Goal: Understand process/instructions: Learn how to perform a task or action

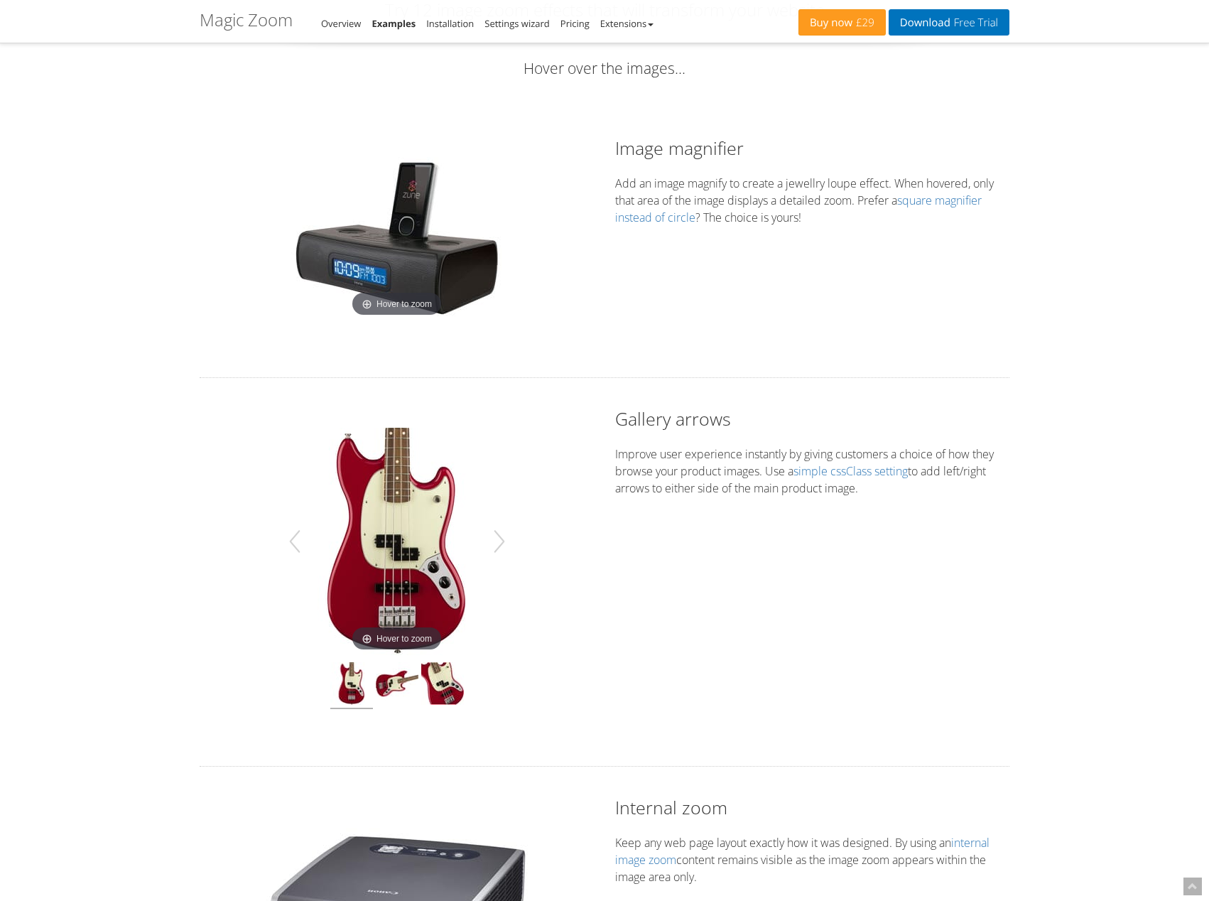
scroll to position [93, 0]
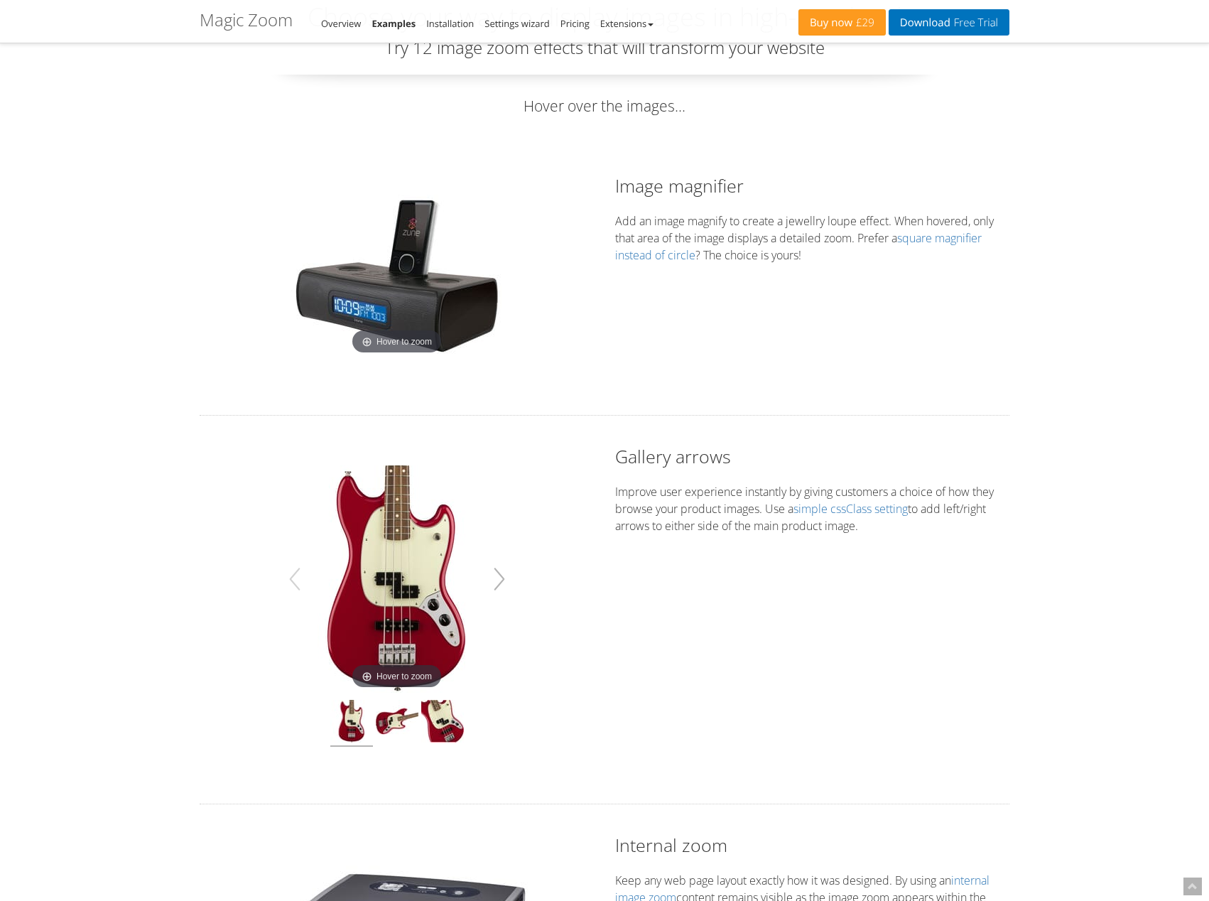
click at [509, 574] on button "button" at bounding box center [499, 579] width 23 height 40
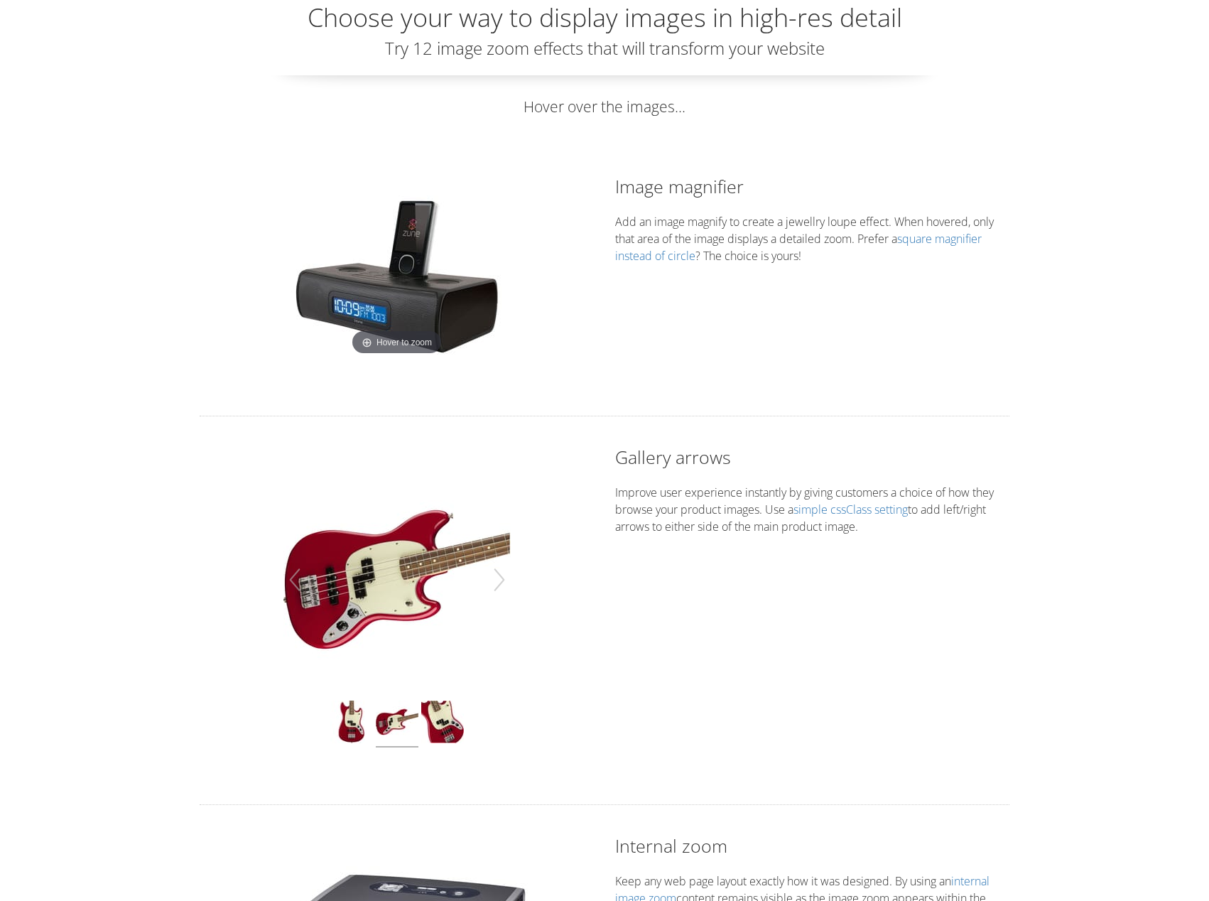
scroll to position [0, 0]
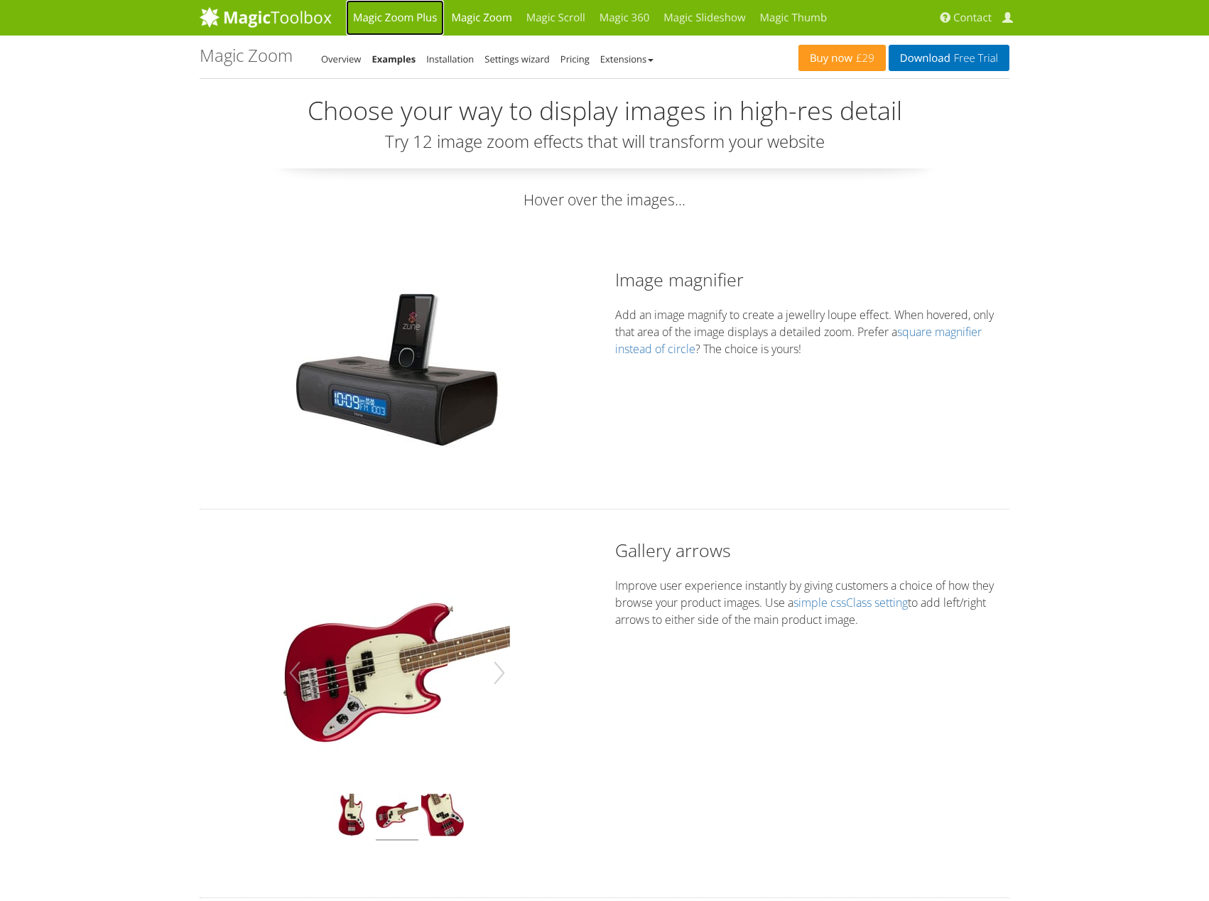
click at [401, 23] on link "Magic Zoom Plus" at bounding box center [395, 18] width 98 height 36
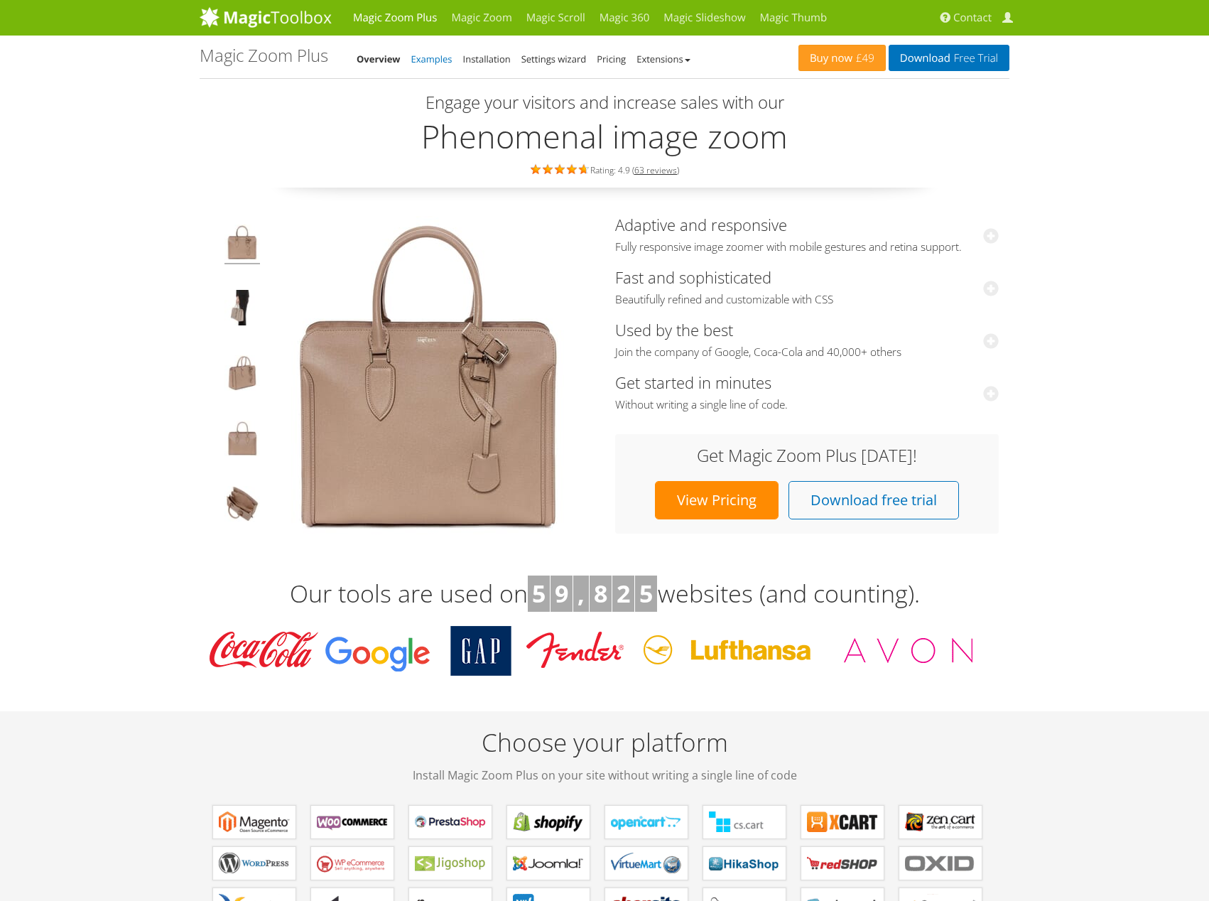
click at [438, 58] on link "Examples" at bounding box center [431, 59] width 41 height 13
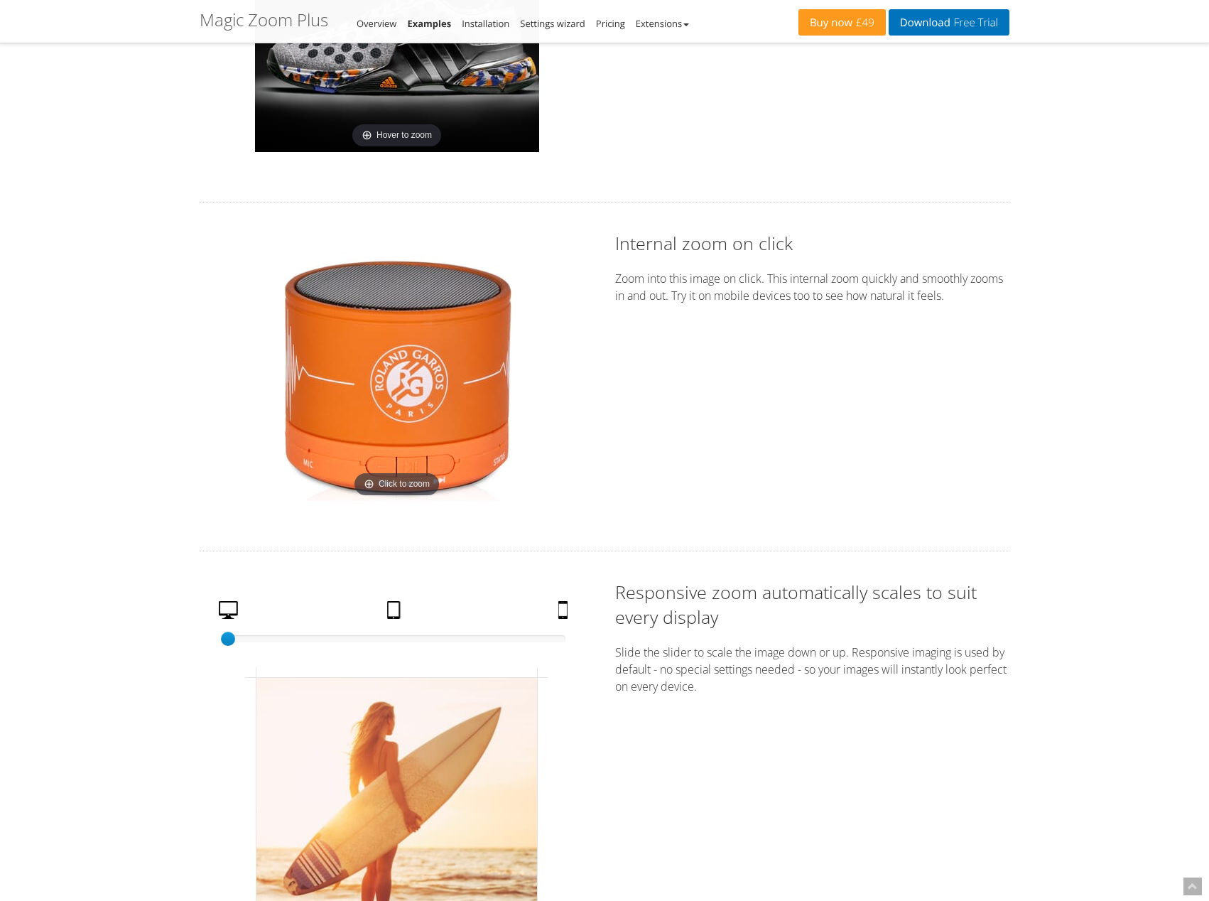
scroll to position [2308, 0]
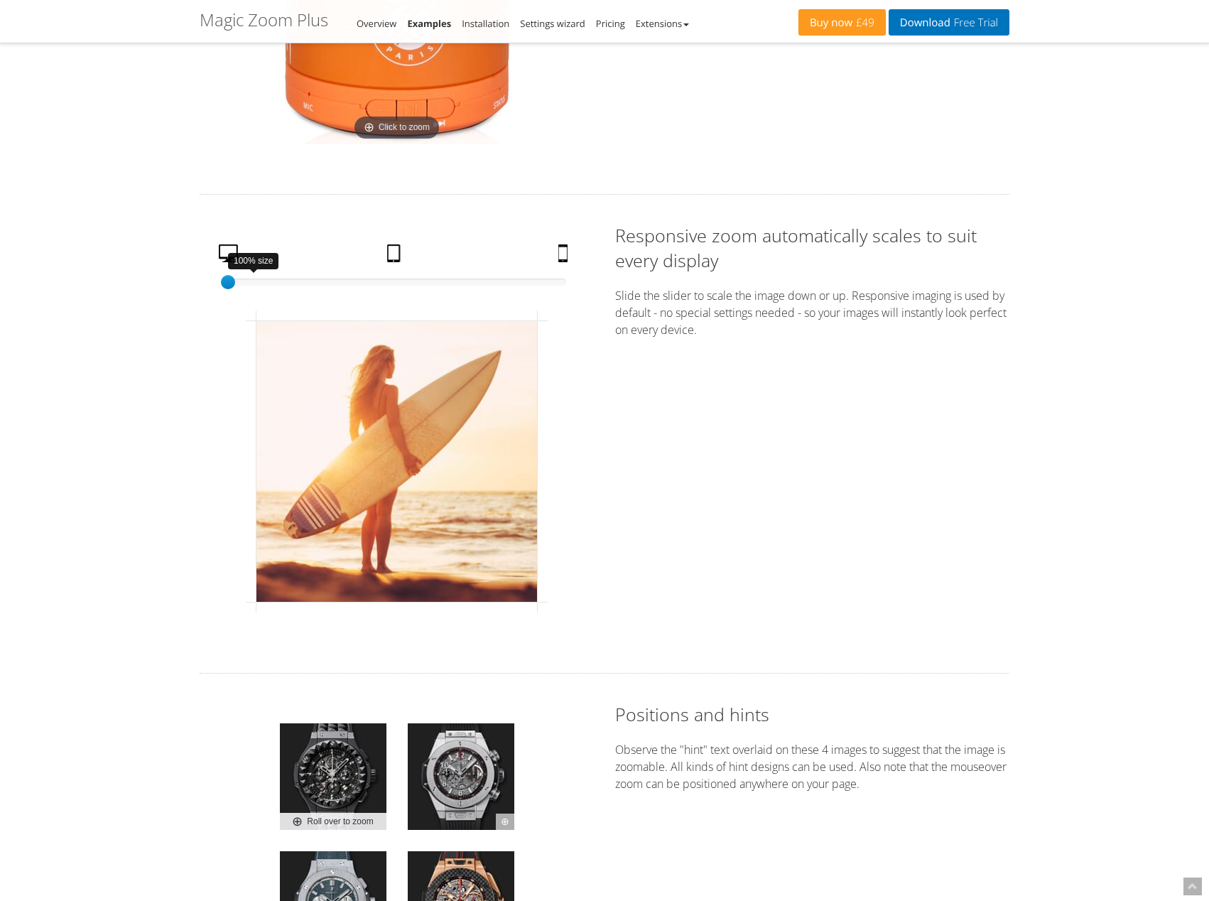
click at [563, 283] on div at bounding box center [396, 282] width 337 height 7
drag, startPoint x: 565, startPoint y: 275, endPoint x: 87, endPoint y: 288, distance: 478.3
click at [124, 274] on div "Magic Zoom Plus Magic Zoom Magic Scroll Magic 360 Magic Slideshow Magic Thumb C…" at bounding box center [604, 606] width 1209 height 5829
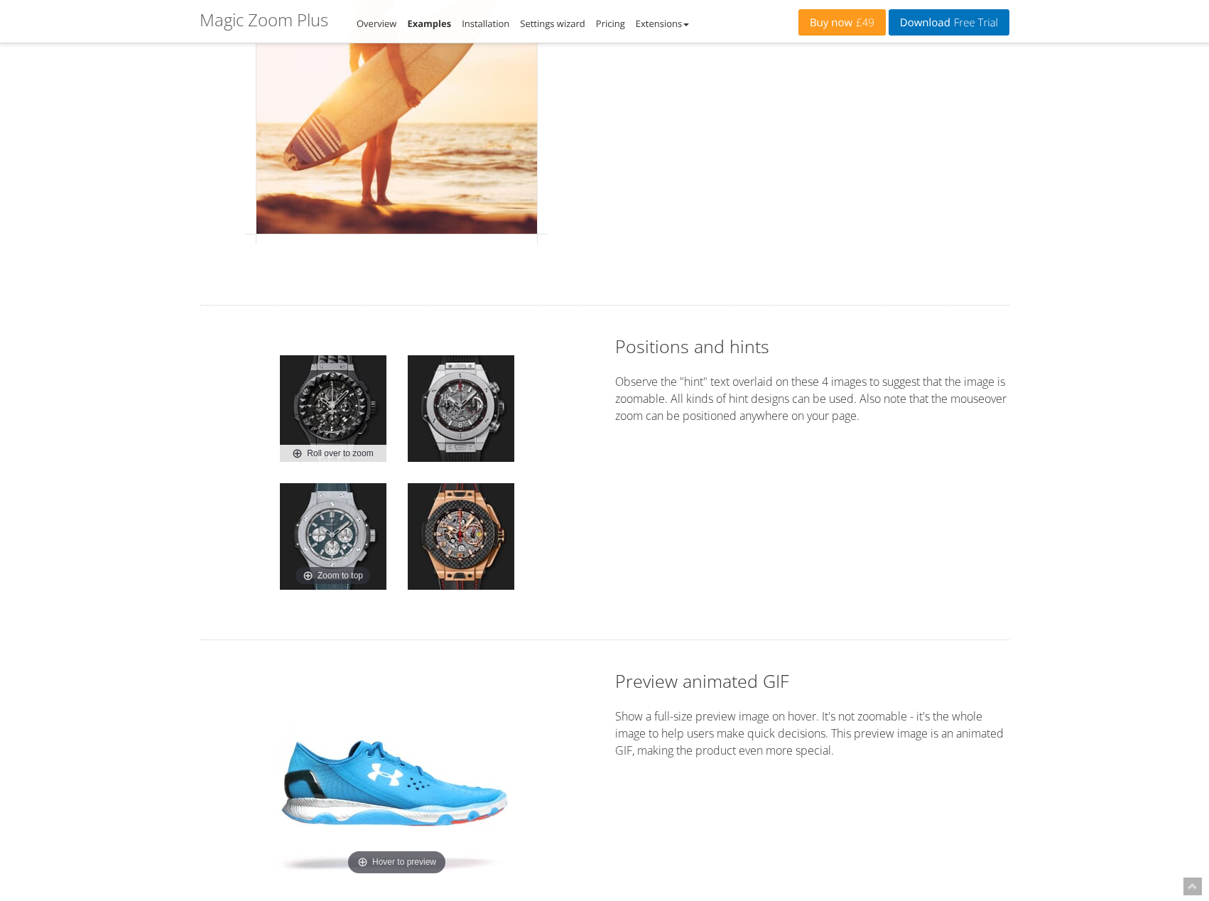
scroll to position [3262, 0]
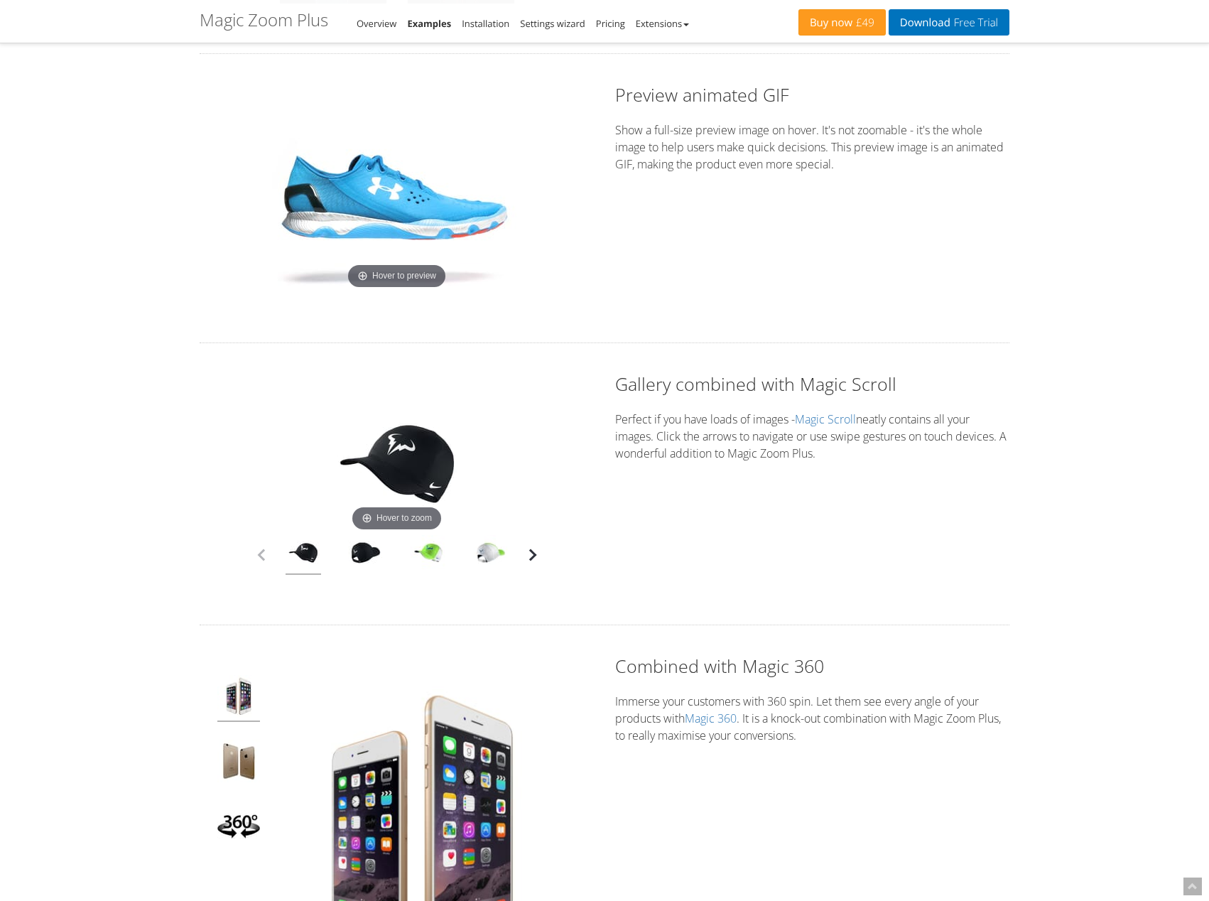
click at [538, 547] on button "button" at bounding box center [532, 554] width 21 height 21
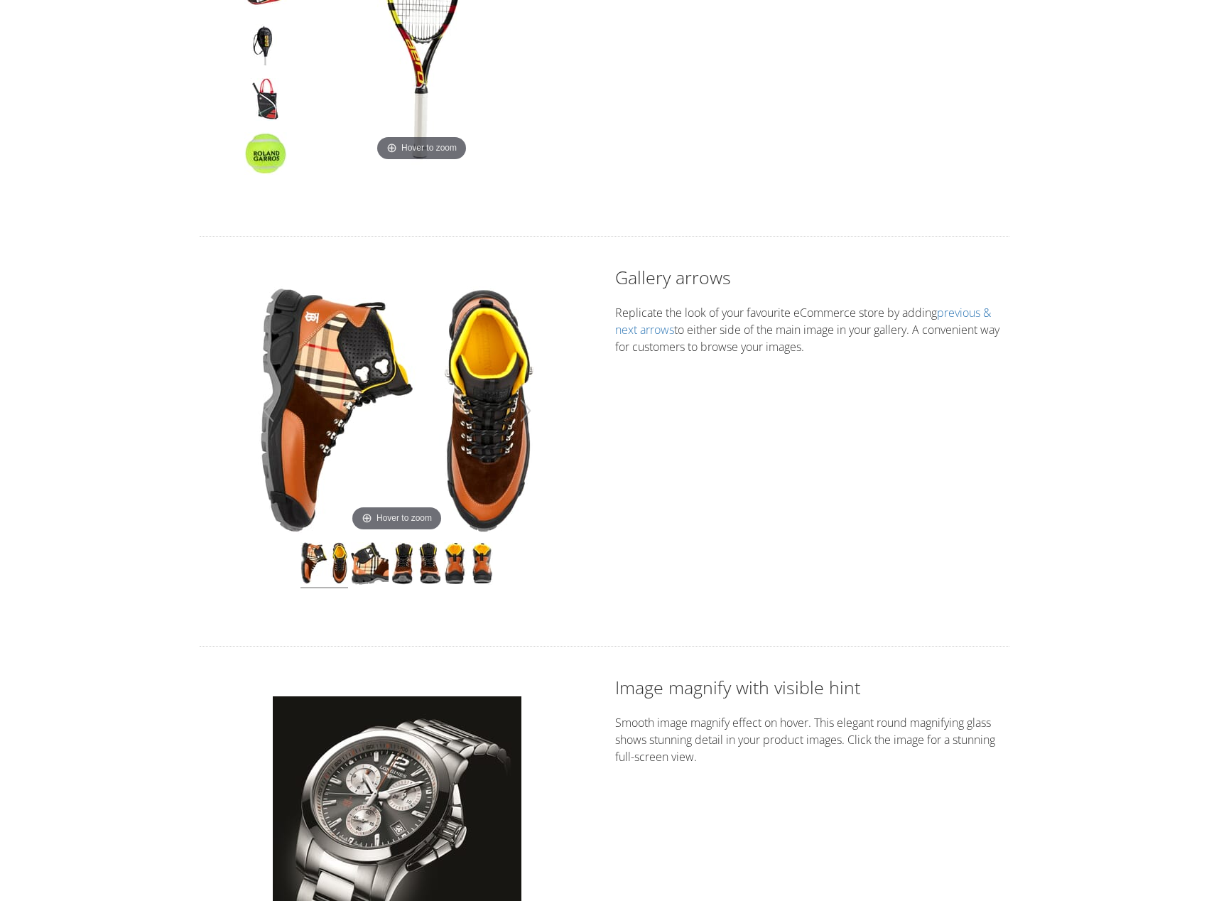
scroll to position [0, 0]
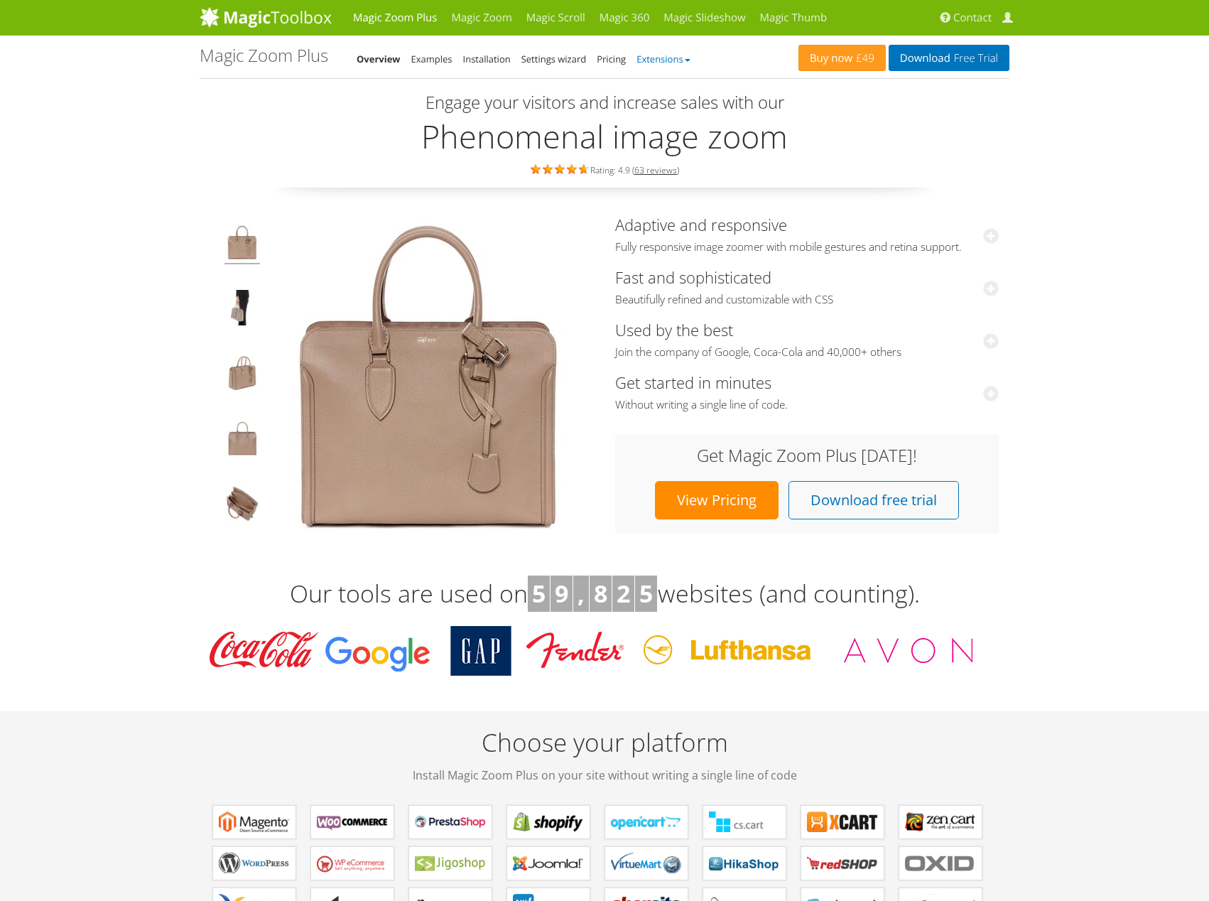
click at [656, 59] on link "Extensions" at bounding box center [663, 59] width 53 height 13
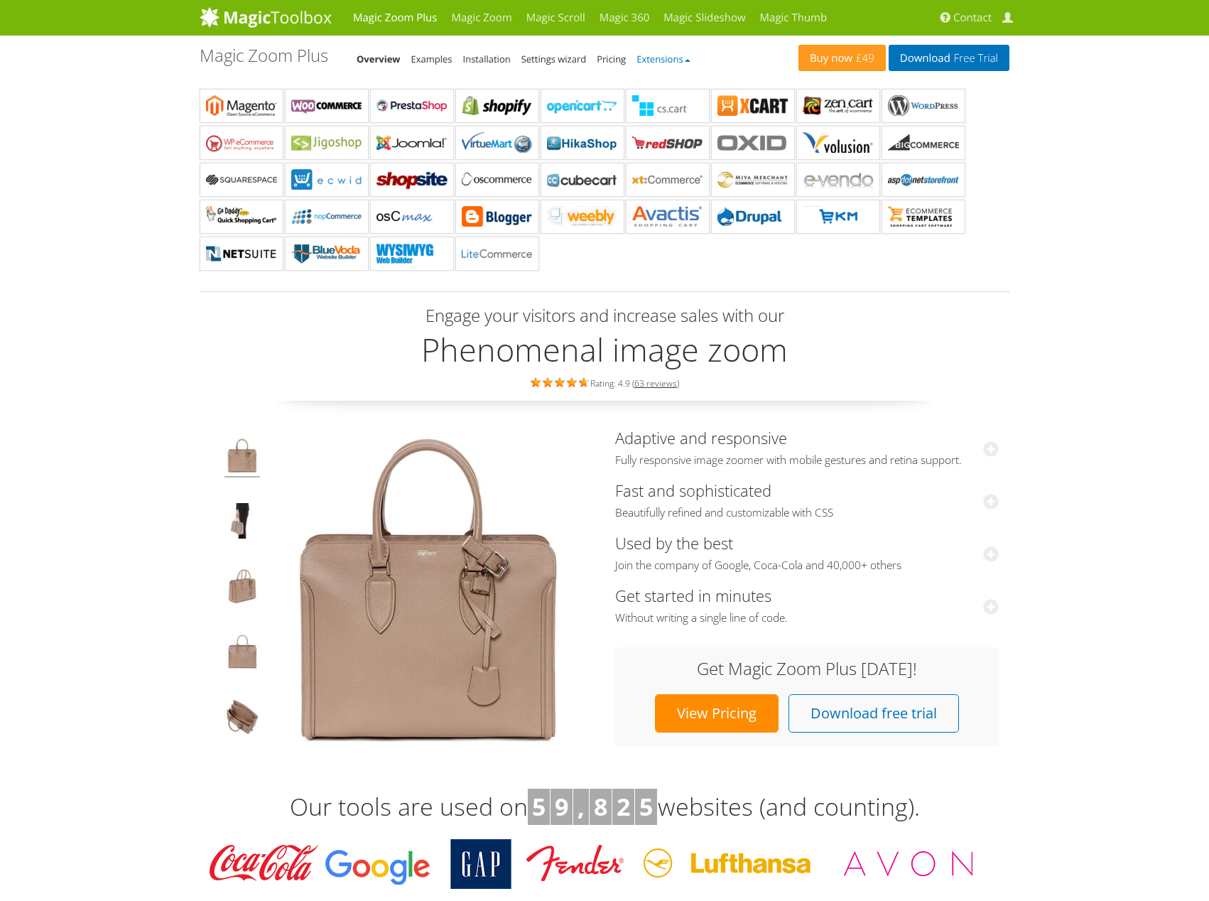
click at [656, 59] on link "Extensions" at bounding box center [663, 59] width 53 height 13
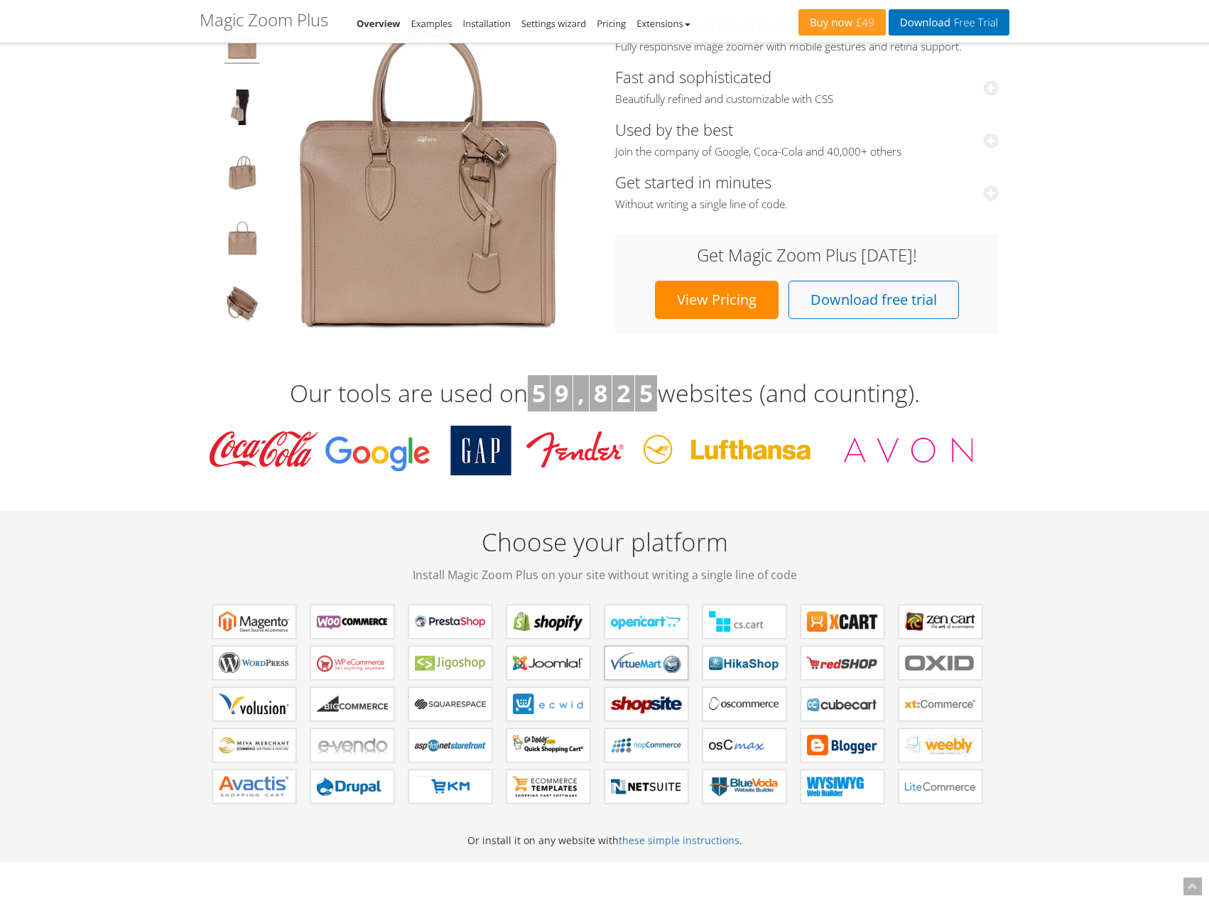
scroll to position [117, 0]
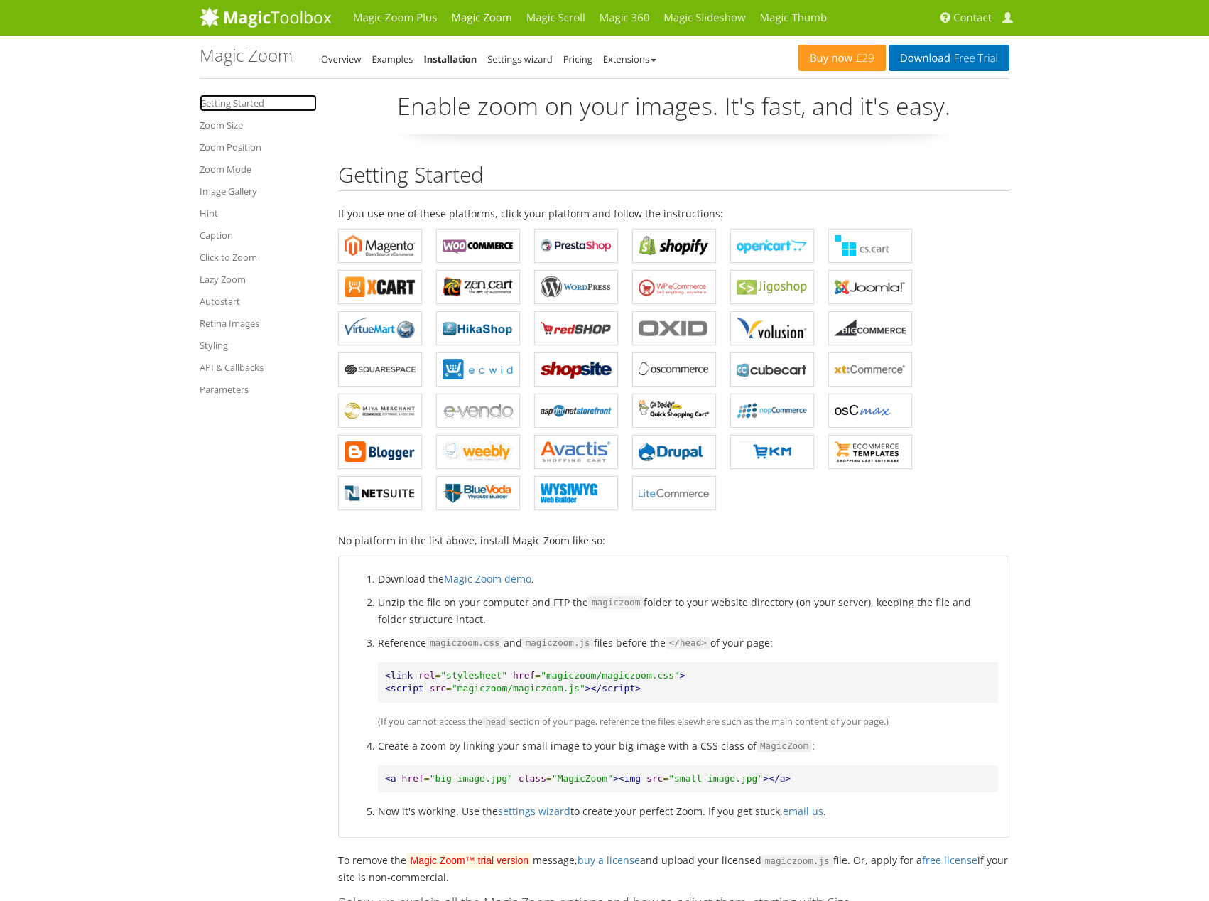
click at [233, 108] on link "Getting Started" at bounding box center [258, 102] width 117 height 17
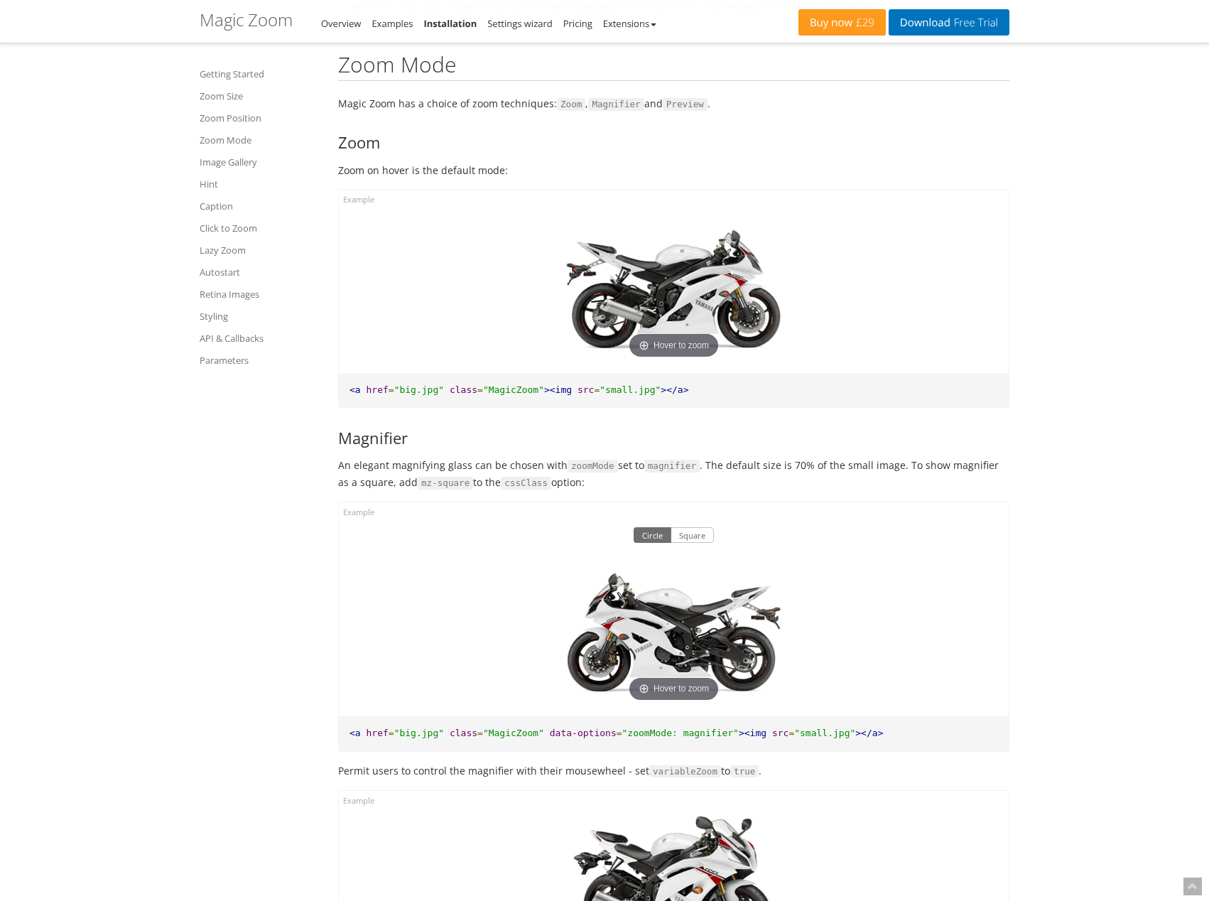
scroll to position [3514, 0]
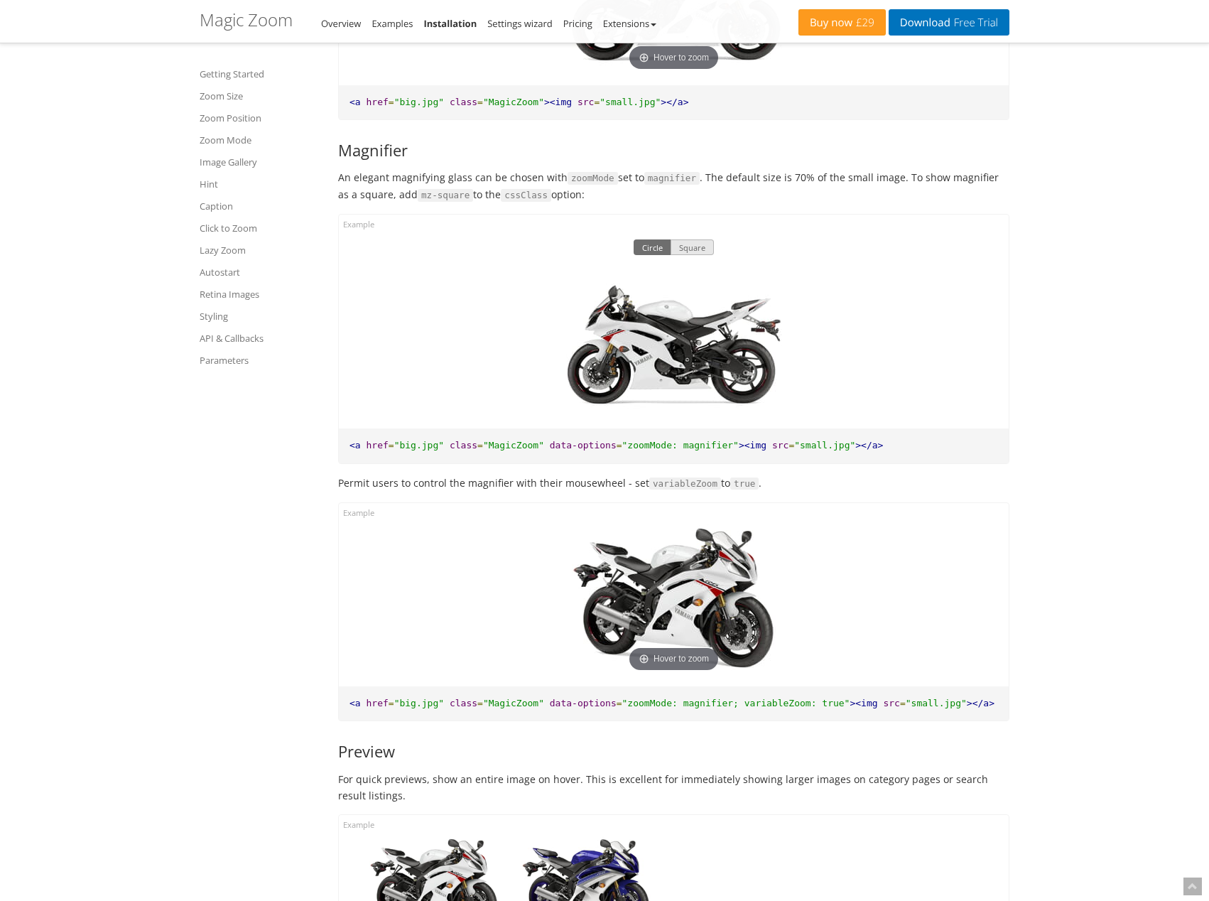
click at [681, 242] on button "Square" at bounding box center [692, 247] width 43 height 16
click at [639, 241] on button "Circle" at bounding box center [653, 247] width 38 height 16
click at [698, 246] on button "Square" at bounding box center [692, 247] width 43 height 16
click at [653, 244] on button "Circle" at bounding box center [653, 247] width 38 height 16
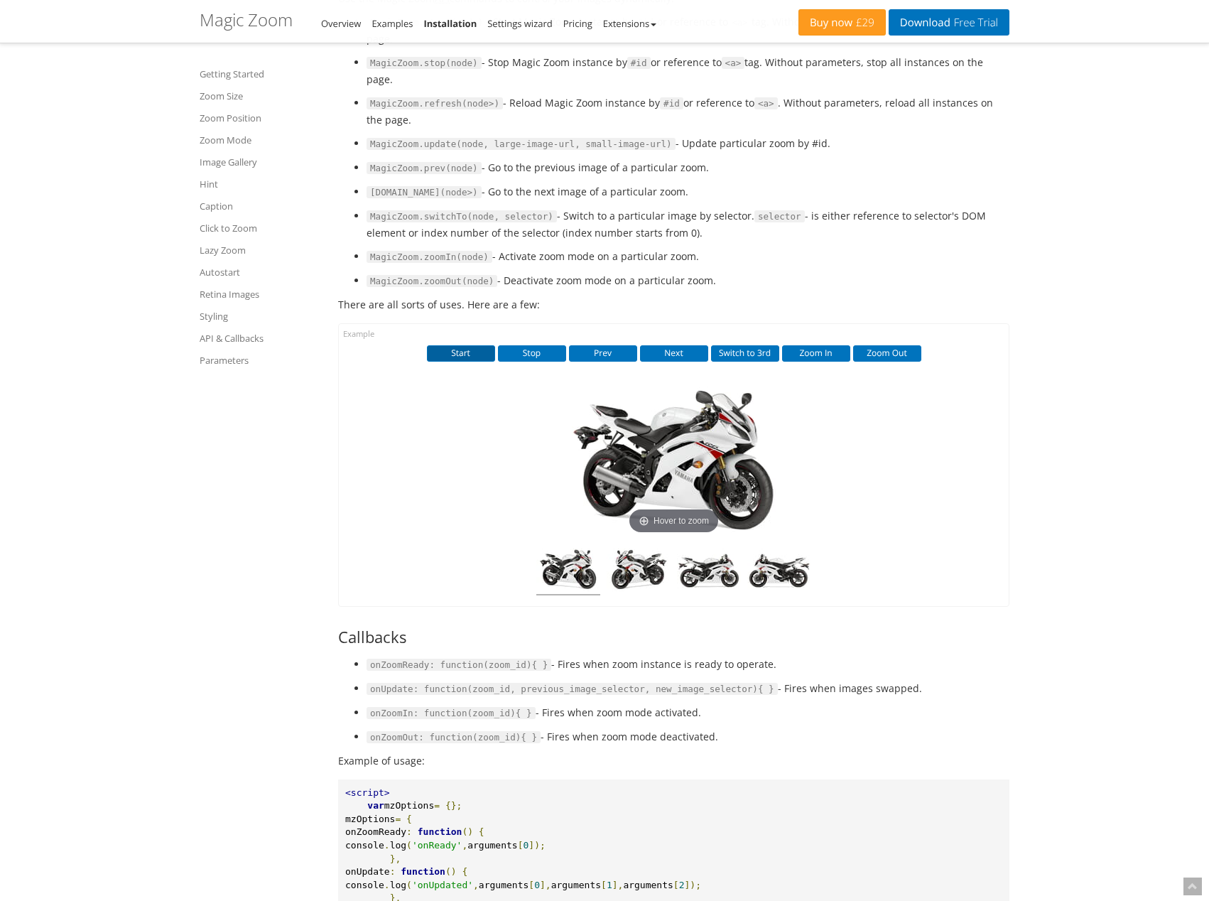
scroll to position [9675, 0]
click at [751, 360] on button "Switch to 3rd" at bounding box center [745, 353] width 68 height 16
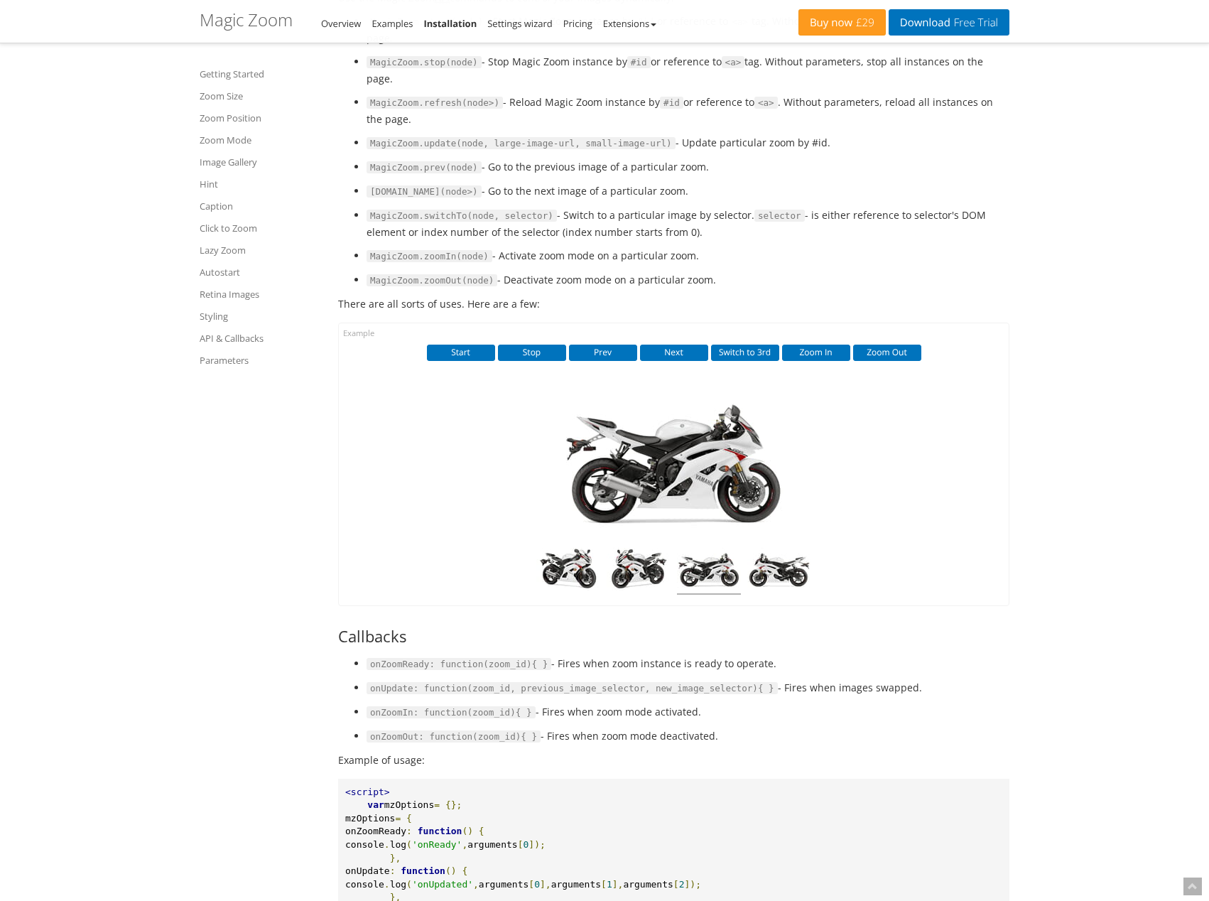
drag, startPoint x: 762, startPoint y: 546, endPoint x: 436, endPoint y: 531, distance: 326.5
click at [454, 533] on div "Start Stop Prev Next Switch to 3rd Zoom In Zoom Out Hover to zoom" at bounding box center [674, 463] width 670 height 281
click at [752, 360] on button "Switch to 3rd" at bounding box center [745, 353] width 68 height 16
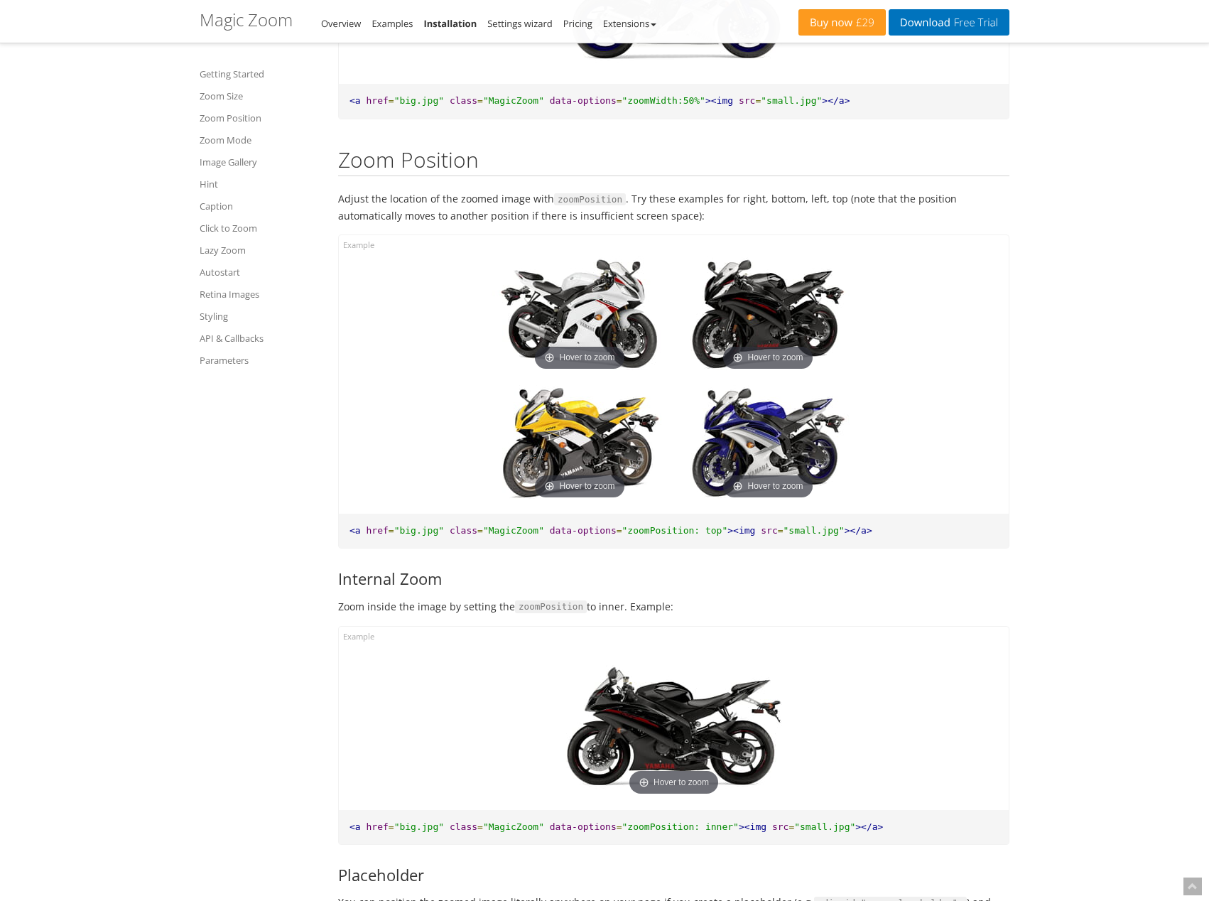
scroll to position [0, 0]
